Goal: Information Seeking & Learning: Learn about a topic

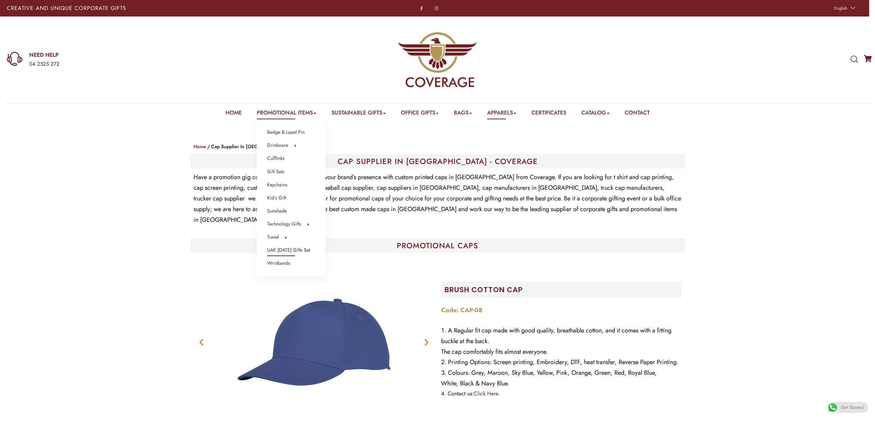
click at [292, 251] on link "UAE [DATE] Gifts Set" at bounding box center [288, 250] width 43 height 9
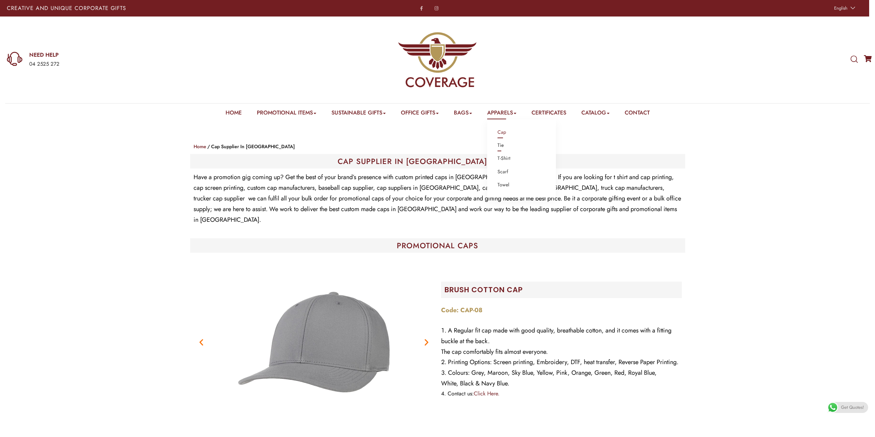
click at [504, 147] on link "Tie" at bounding box center [500, 145] width 6 height 9
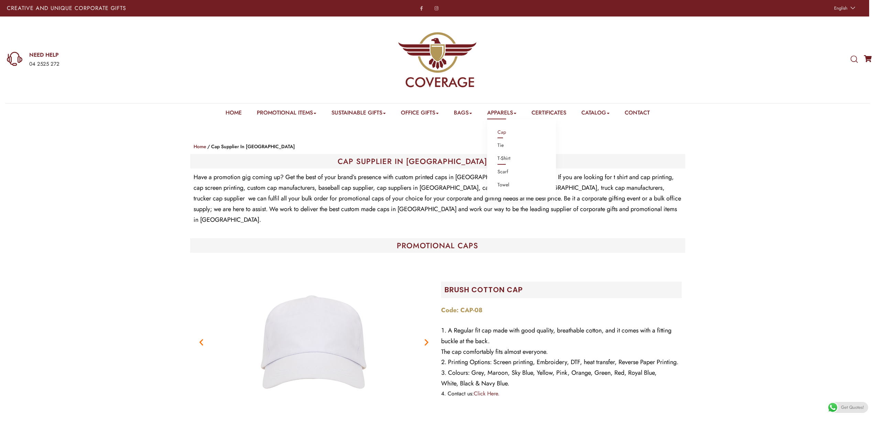
click at [506, 160] on link "T-Shirt" at bounding box center [503, 158] width 13 height 9
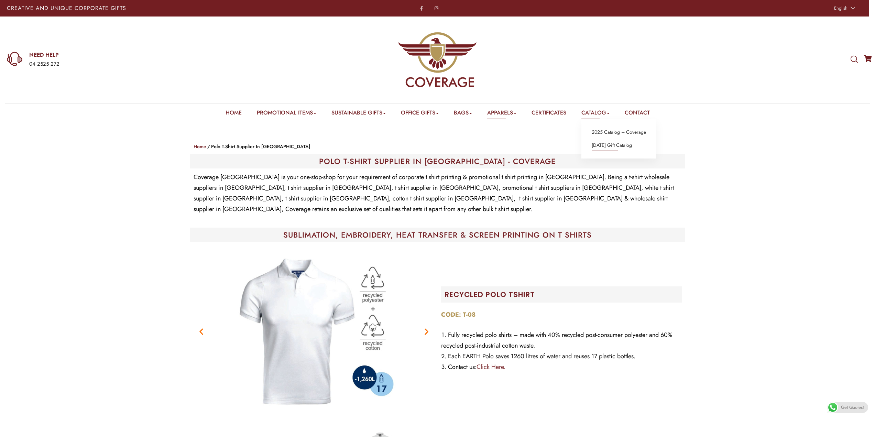
click at [618, 147] on link "[DATE] Gift Catalog" at bounding box center [612, 145] width 40 height 9
